Goal: Information Seeking & Learning: Learn about a topic

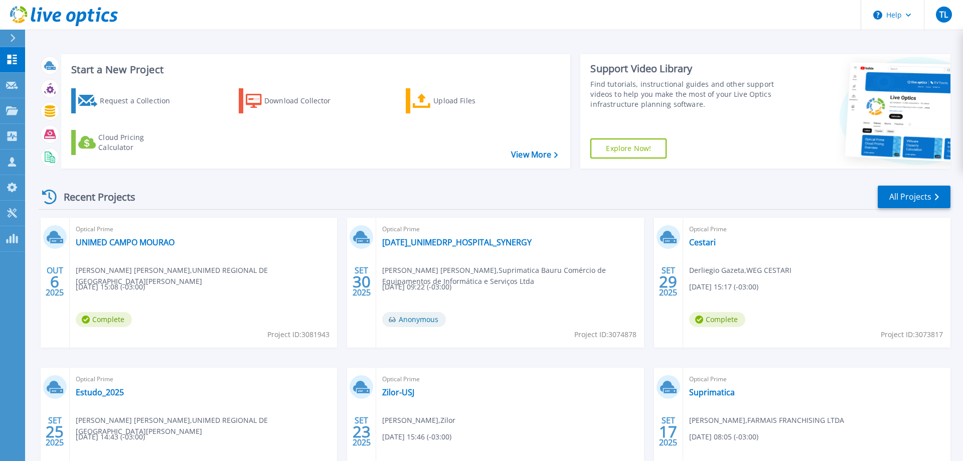
click at [298, 209] on div "Recent Projects All Projects" at bounding box center [494, 196] width 911 height 25
click at [170, 241] on link "UNIMED CAMPO MOURAO" at bounding box center [125, 242] width 99 height 10
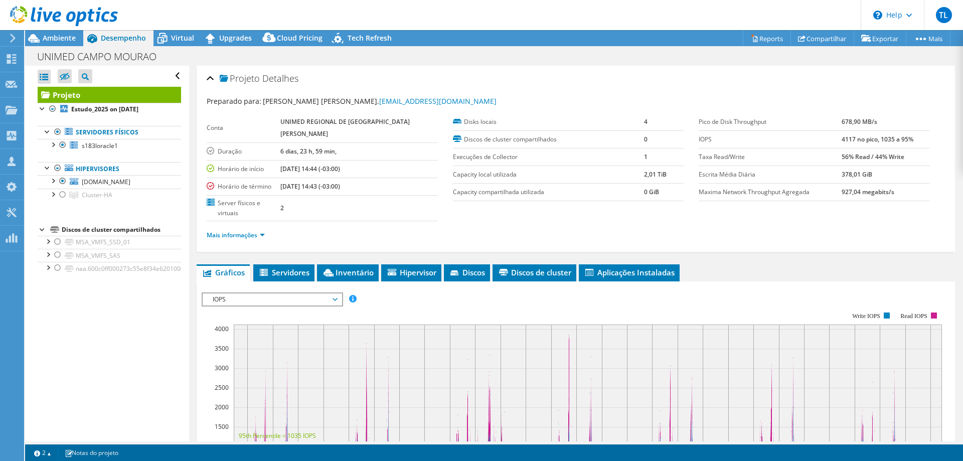
select select "USD"
click at [112, 111] on b "Estudo_2025 on [DATE]" at bounding box center [104, 109] width 67 height 9
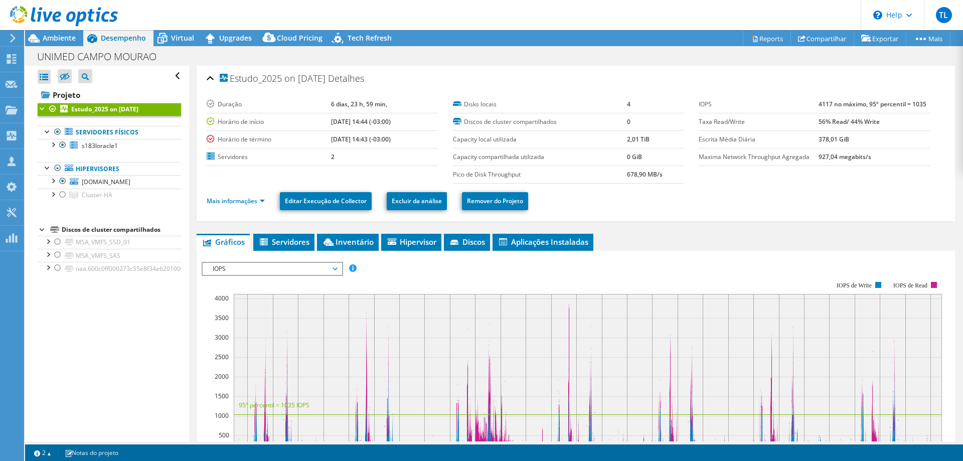
click at [254, 196] on li "Mais informações" at bounding box center [239, 201] width 64 height 11
click at [255, 199] on link "Mais informações" at bounding box center [236, 201] width 58 height 9
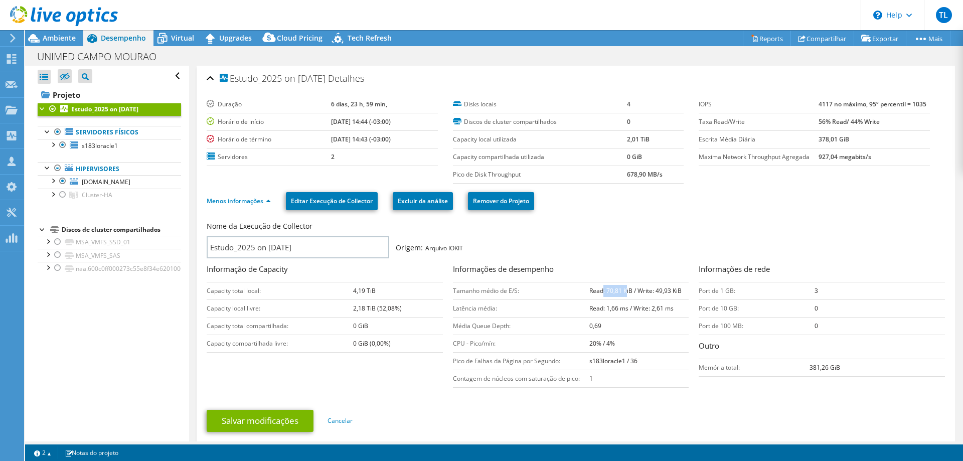
drag, startPoint x: 604, startPoint y: 288, endPoint x: 627, endPoint y: 287, distance: 23.1
click at [627, 287] on b "Read: 70,81 KiB / Write: 49,93 KiB" at bounding box center [635, 290] width 92 height 9
drag, startPoint x: 913, startPoint y: 105, endPoint x: 928, endPoint y: 105, distance: 15.0
click at [928, 105] on td "4117 no máximo, 95º percentil = 1035" at bounding box center [873, 105] width 111 height 18
click at [111, 151] on link "s183loracle1" at bounding box center [109, 145] width 143 height 13
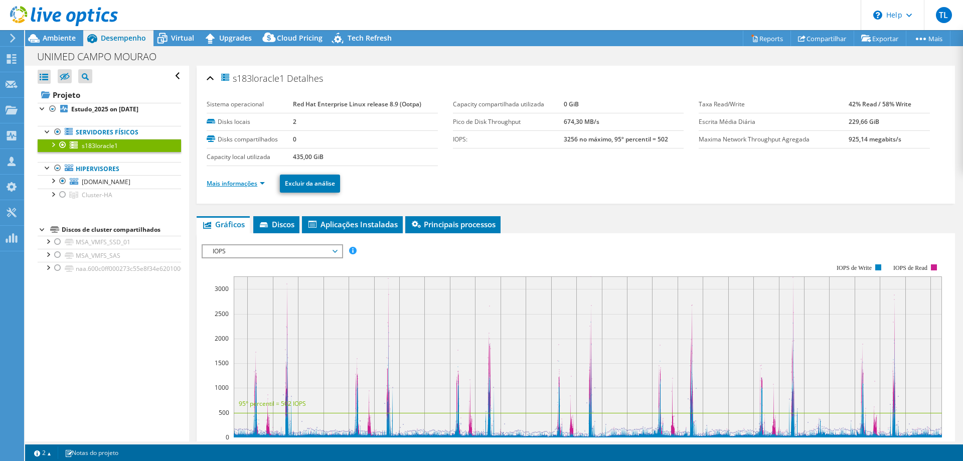
click at [228, 181] on link "Mais informações" at bounding box center [236, 183] width 58 height 9
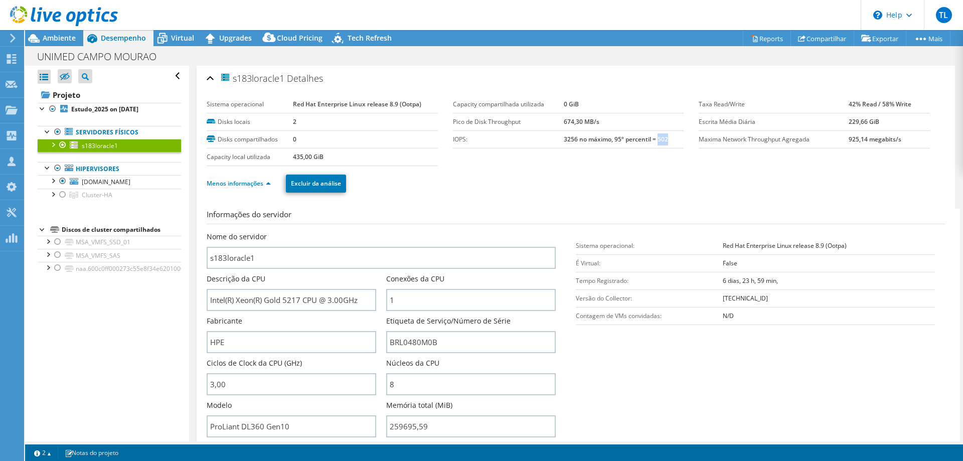
drag, startPoint x: 660, startPoint y: 140, endPoint x: 669, endPoint y: 141, distance: 9.5
click at [669, 141] on td "3256 no máximo, 95º percentil = 502" at bounding box center [624, 139] width 120 height 18
click at [105, 184] on span "[DOMAIN_NAME]" at bounding box center [106, 181] width 49 height 9
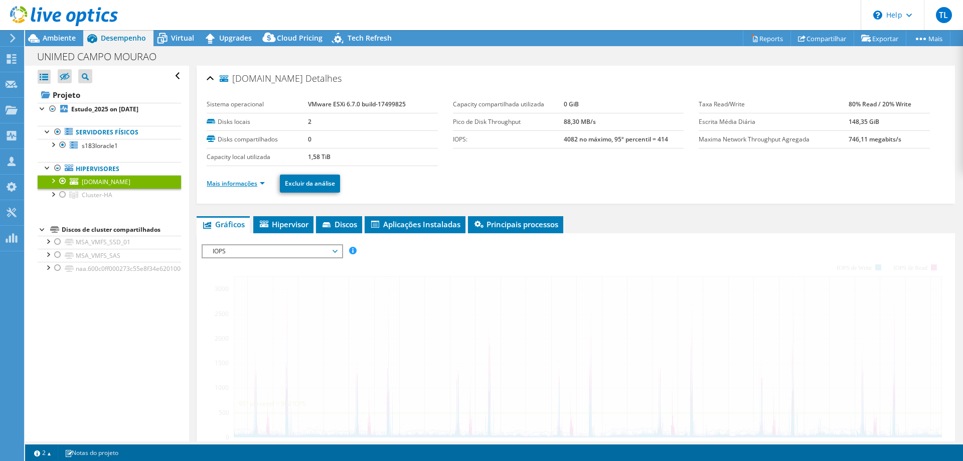
click at [237, 184] on link "Mais informações" at bounding box center [236, 183] width 58 height 9
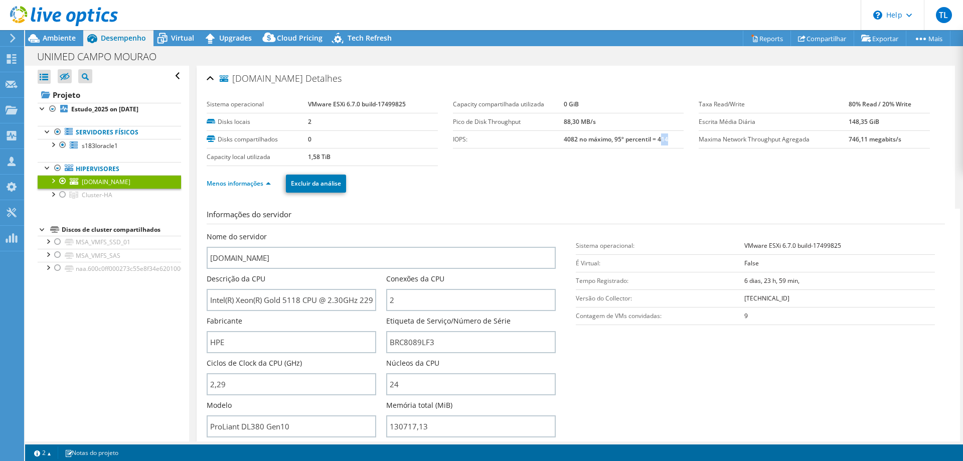
drag, startPoint x: 661, startPoint y: 138, endPoint x: 675, endPoint y: 138, distance: 14.0
click at [675, 138] on td "4082 no máximo, 95º percentil = 414" at bounding box center [624, 139] width 120 height 18
click at [707, 177] on ul "Menos informações Excluir da análise" at bounding box center [576, 182] width 738 height 21
click at [104, 111] on b "Estudo_2025 on [DATE]" at bounding box center [104, 109] width 67 height 9
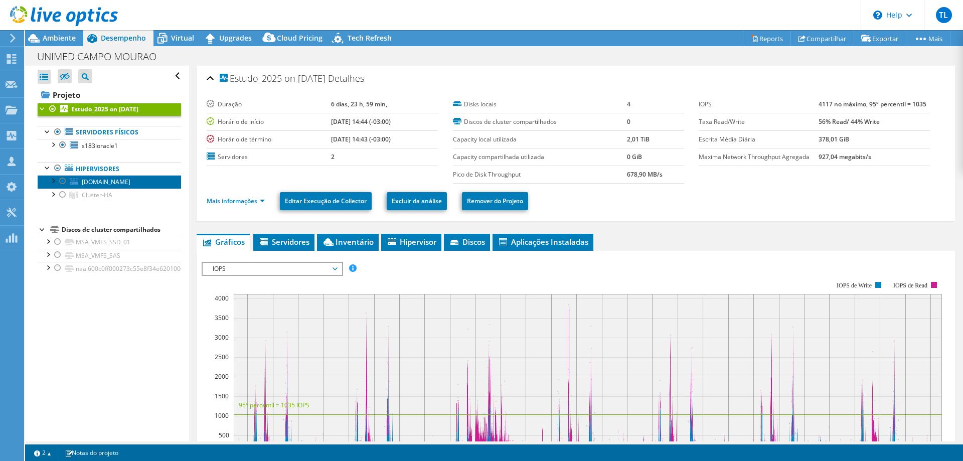
click at [127, 181] on span "[DOMAIN_NAME]" at bounding box center [106, 181] width 49 height 9
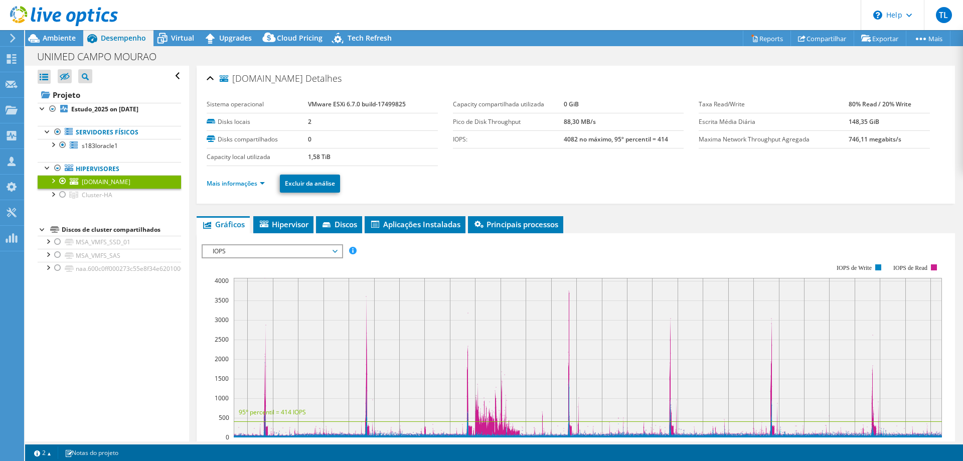
scroll to position [153, 0]
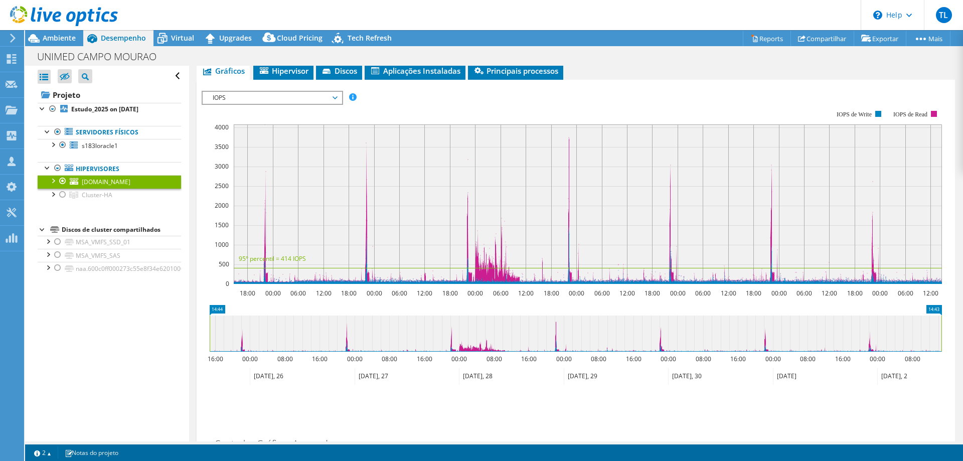
click at [335, 101] on span "IOPS" at bounding box center [272, 98] width 129 height 12
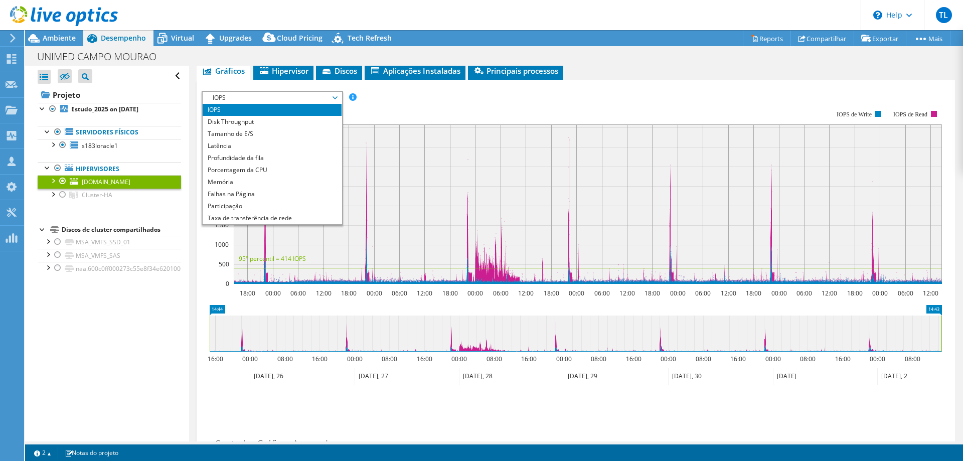
click at [239, 111] on li "IOPS" at bounding box center [272, 110] width 139 height 12
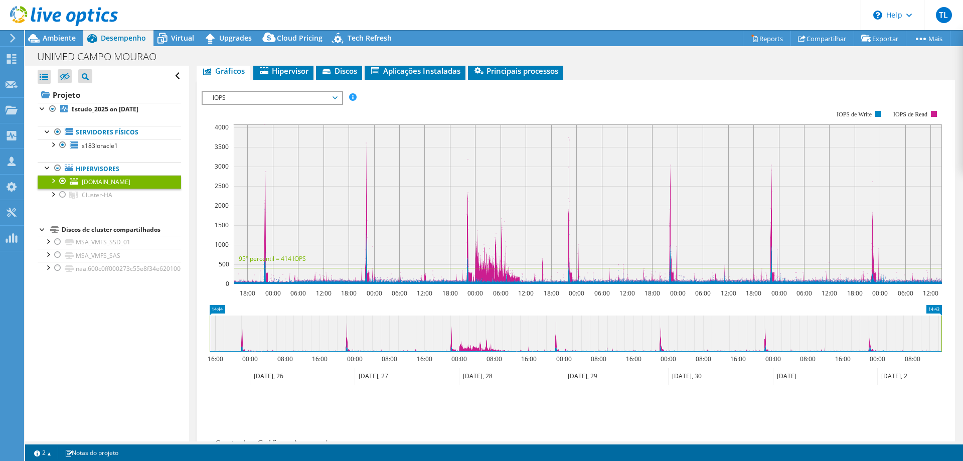
scroll to position [0, 0]
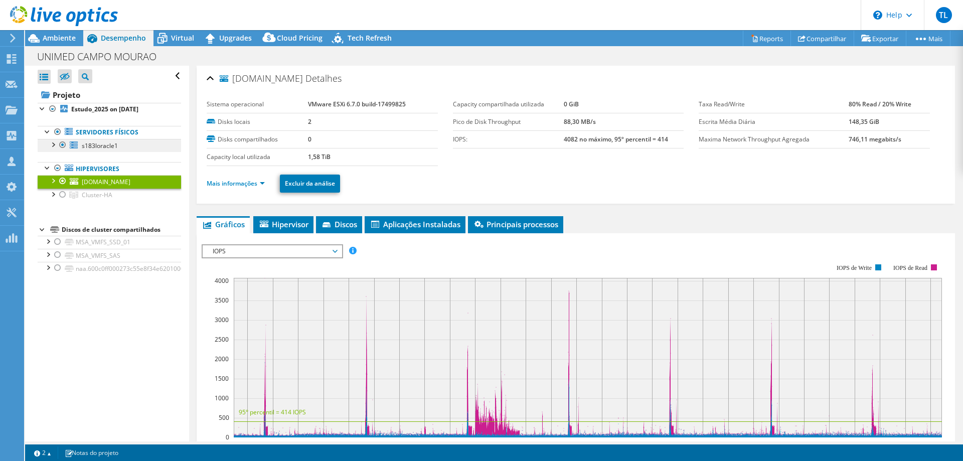
click at [133, 148] on link "s183loracle1" at bounding box center [109, 145] width 143 height 13
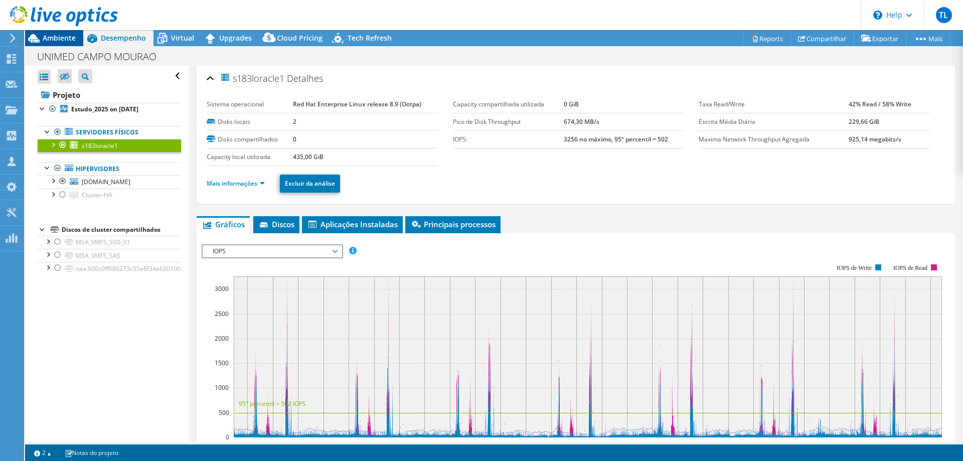
click at [53, 43] on span "Ambiente" at bounding box center [59, 38] width 33 height 10
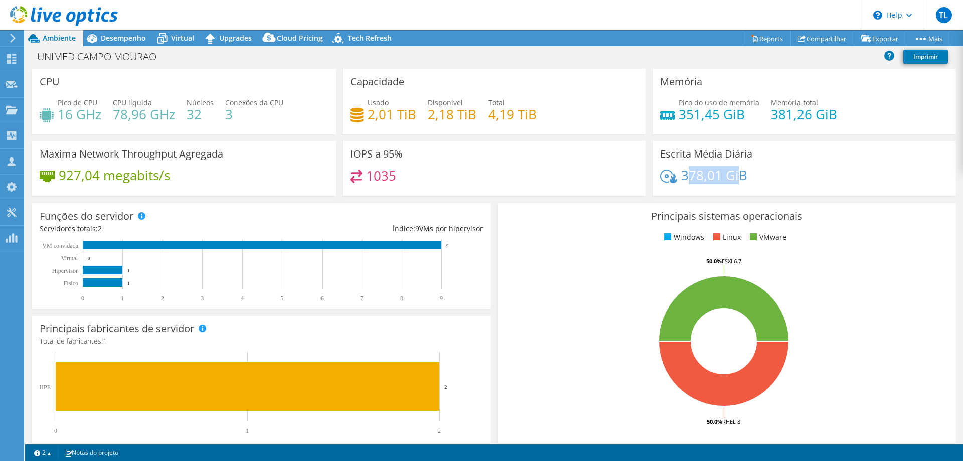
drag, startPoint x: 689, startPoint y: 178, endPoint x: 740, endPoint y: 180, distance: 50.7
click at [739, 179] on h4 "378,01 GiB" at bounding box center [714, 174] width 66 height 11
click at [122, 41] on span "Desempenho" at bounding box center [123, 38] width 45 height 10
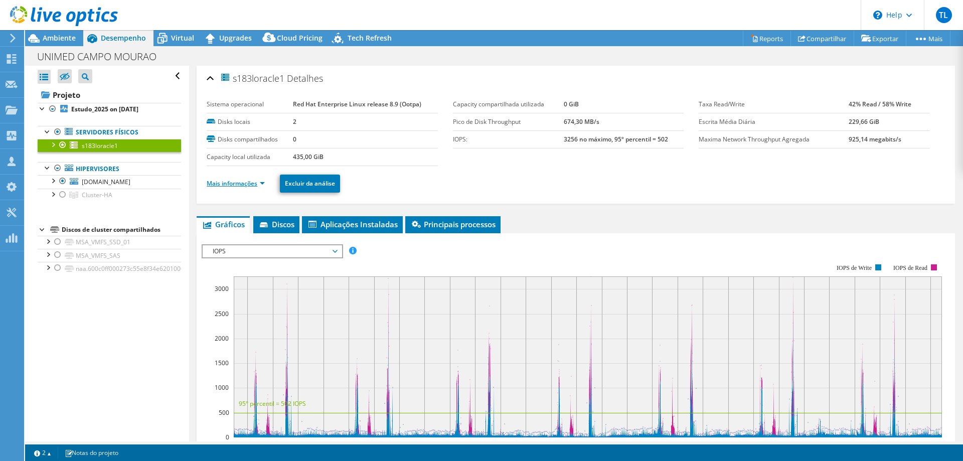
click at [244, 186] on link "Mais informações" at bounding box center [236, 183] width 58 height 9
click at [109, 113] on b "Estudo_2025 on [DATE]" at bounding box center [104, 109] width 67 height 9
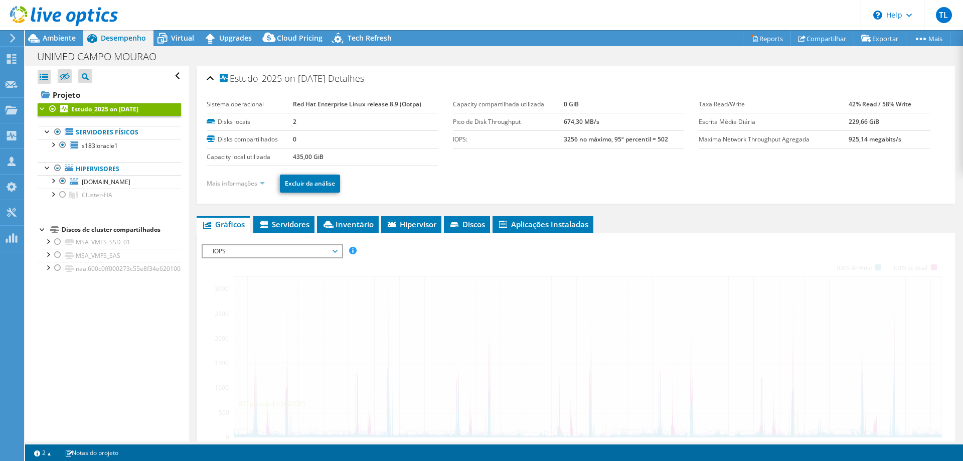
click at [250, 185] on link "Mais informações" at bounding box center [236, 183] width 58 height 9
click at [284, 245] on span "IOPS" at bounding box center [272, 251] width 129 height 12
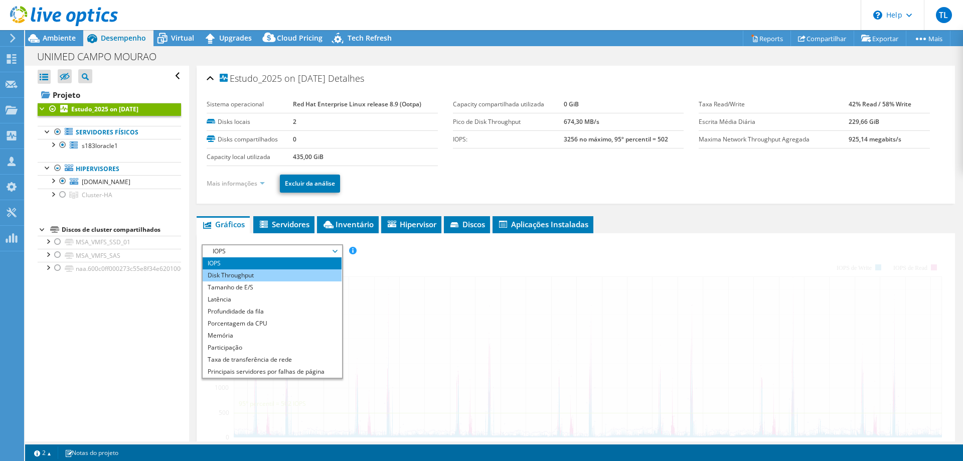
click at [248, 276] on li "Disk Throughput" at bounding box center [272, 275] width 139 height 12
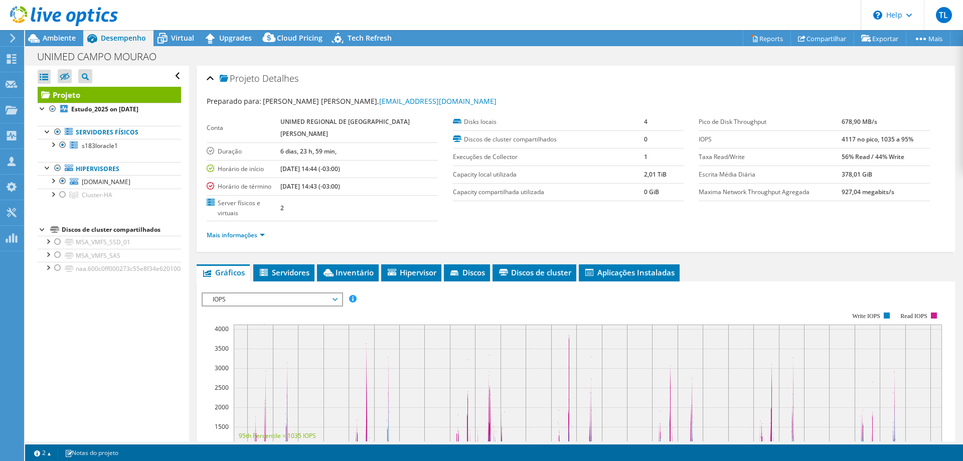
select select "USD"
click at [103, 112] on b "Estudo_2025 on [DATE]" at bounding box center [104, 109] width 67 height 9
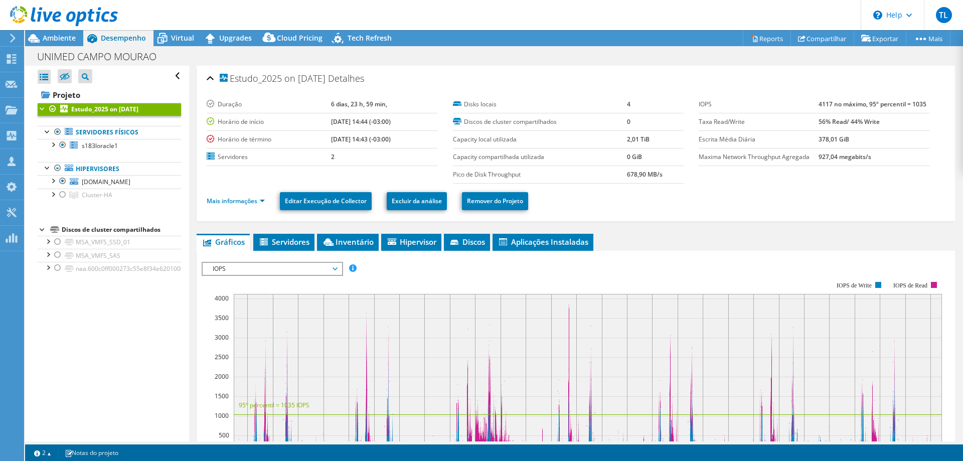
click at [317, 271] on span "IOPS" at bounding box center [272, 269] width 129 height 12
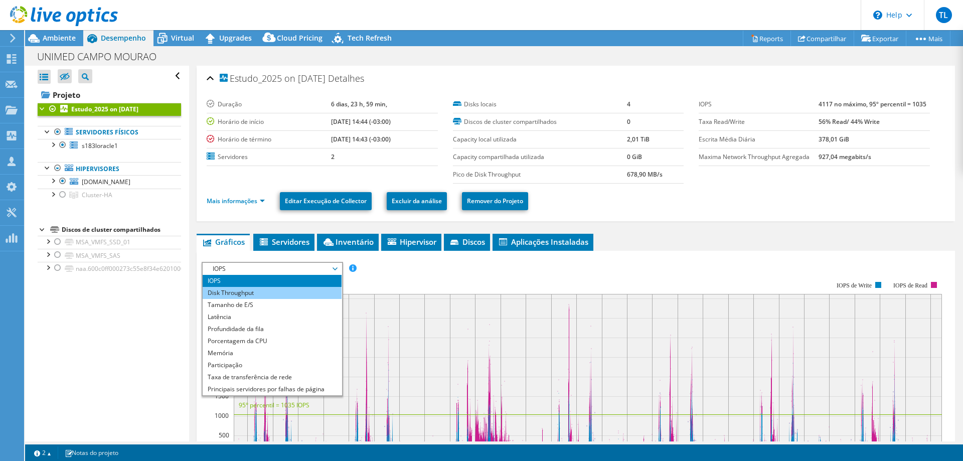
click at [254, 296] on li "Disk Throughput" at bounding box center [272, 293] width 139 height 12
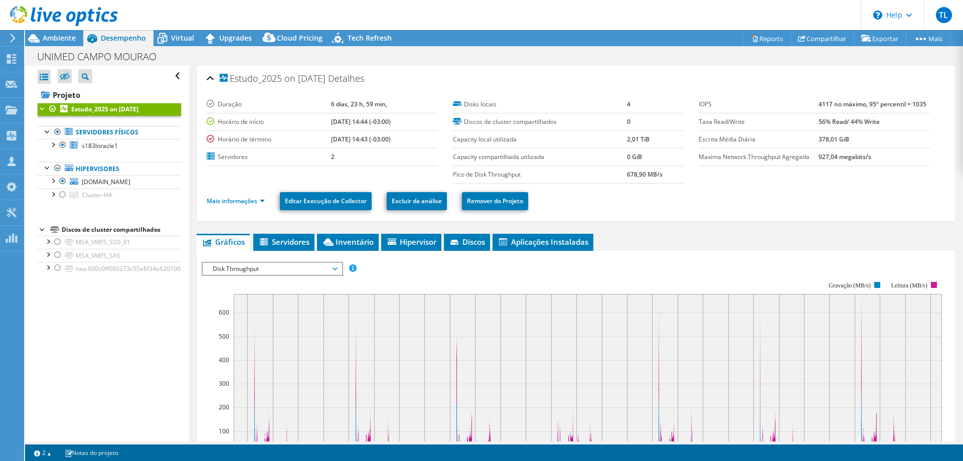
scroll to position [51, 0]
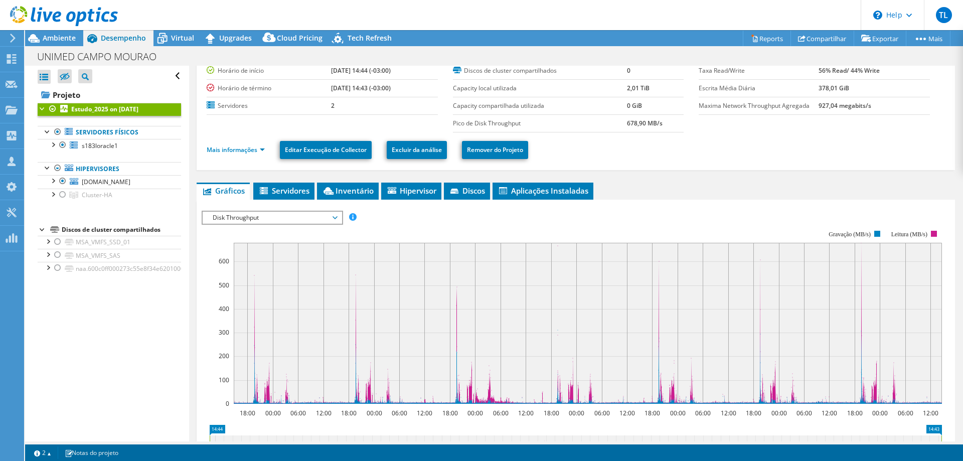
drag, startPoint x: 619, startPoint y: 125, endPoint x: 677, endPoint y: 126, distance: 57.7
click at [677, 126] on tr "Pico de Disk Throughput 678,90 MB/s" at bounding box center [568, 123] width 231 height 18
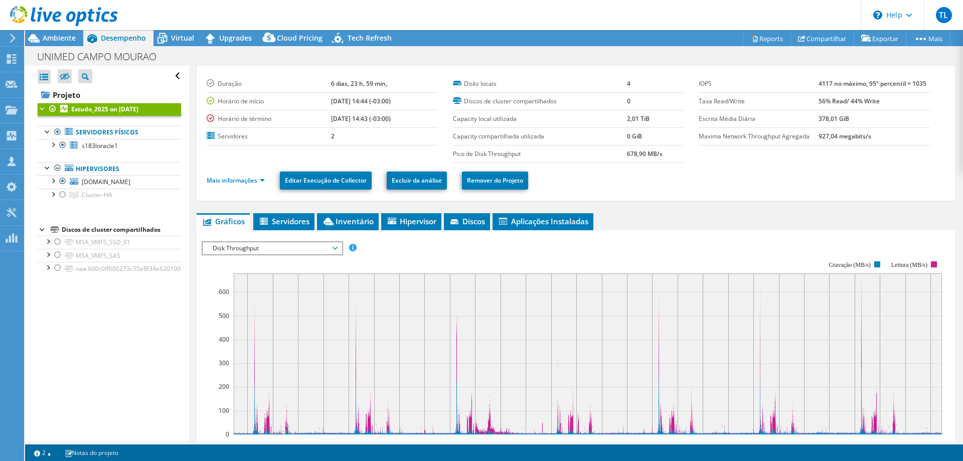
scroll to position [0, 0]
